Goal: Register for event/course

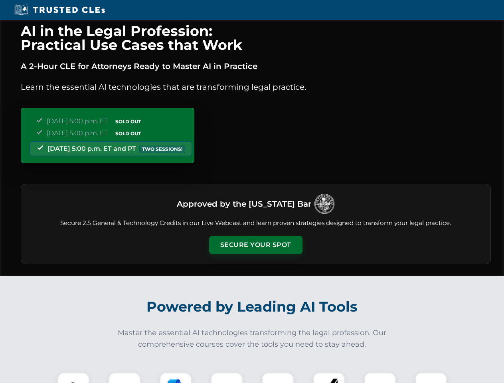
click at [255, 245] on button "Secure Your Spot" at bounding box center [255, 245] width 93 height 18
click at [73, 378] on img at bounding box center [73, 388] width 23 height 23
